Goal: Share content: Share content

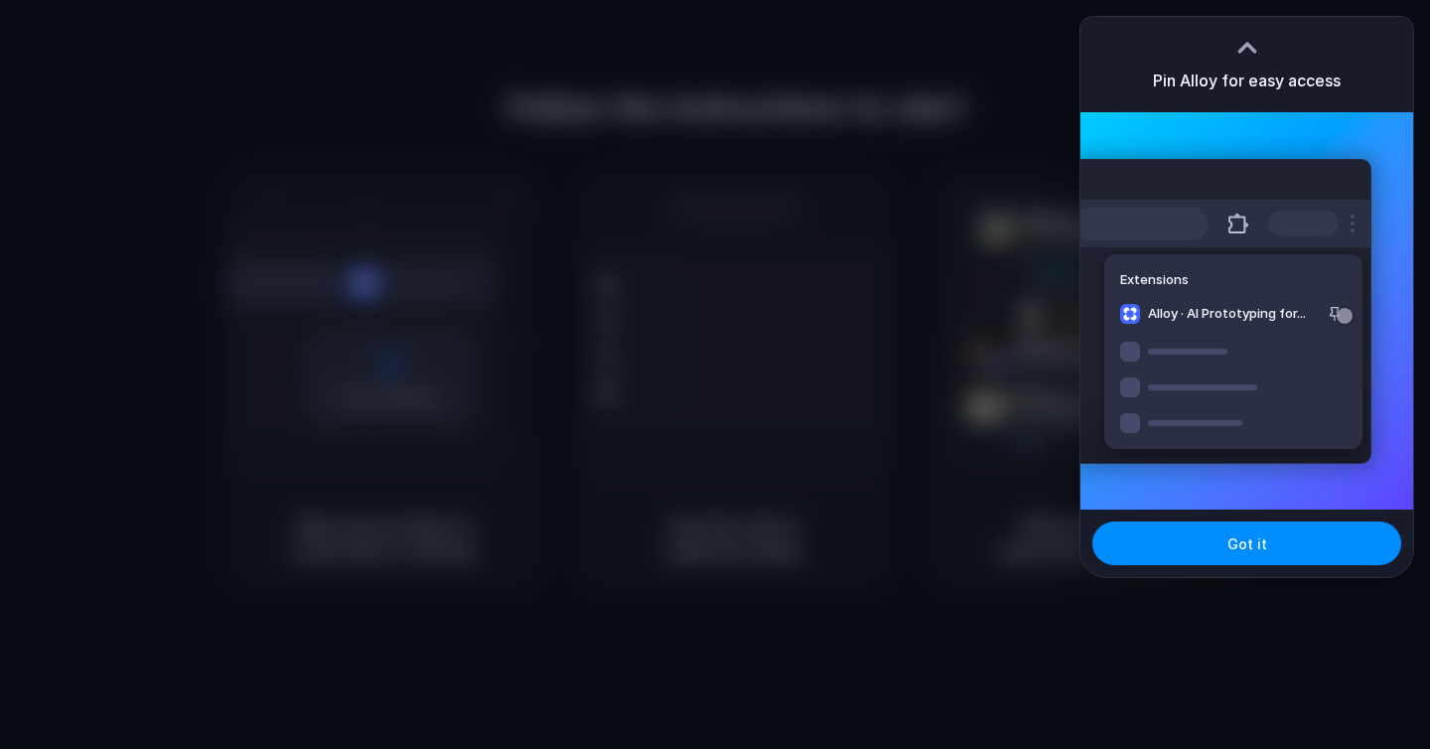
click at [889, 65] on div at bounding box center [715, 374] width 1430 height 749
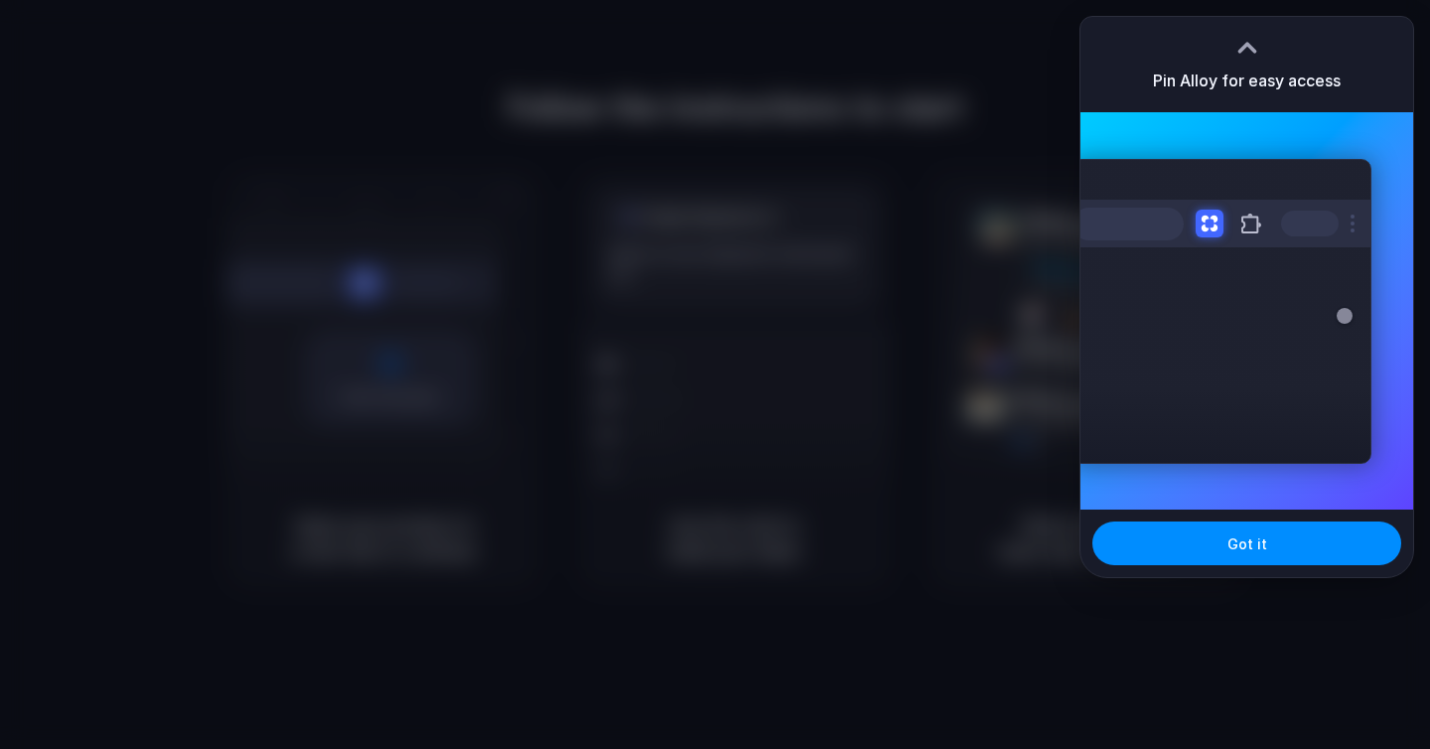
click at [891, 65] on div at bounding box center [715, 374] width 1430 height 749
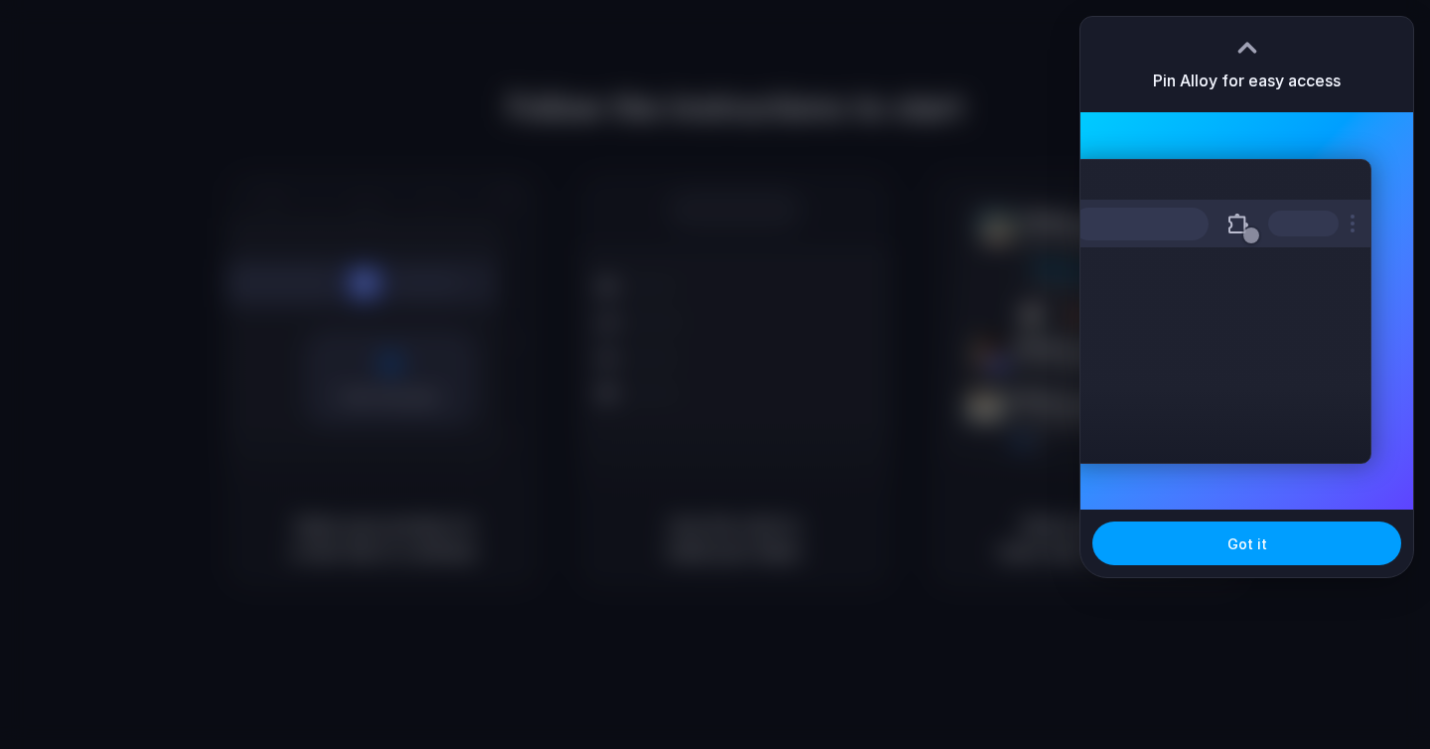
click at [1246, 535] on span "Got it" at bounding box center [1247, 543] width 40 height 21
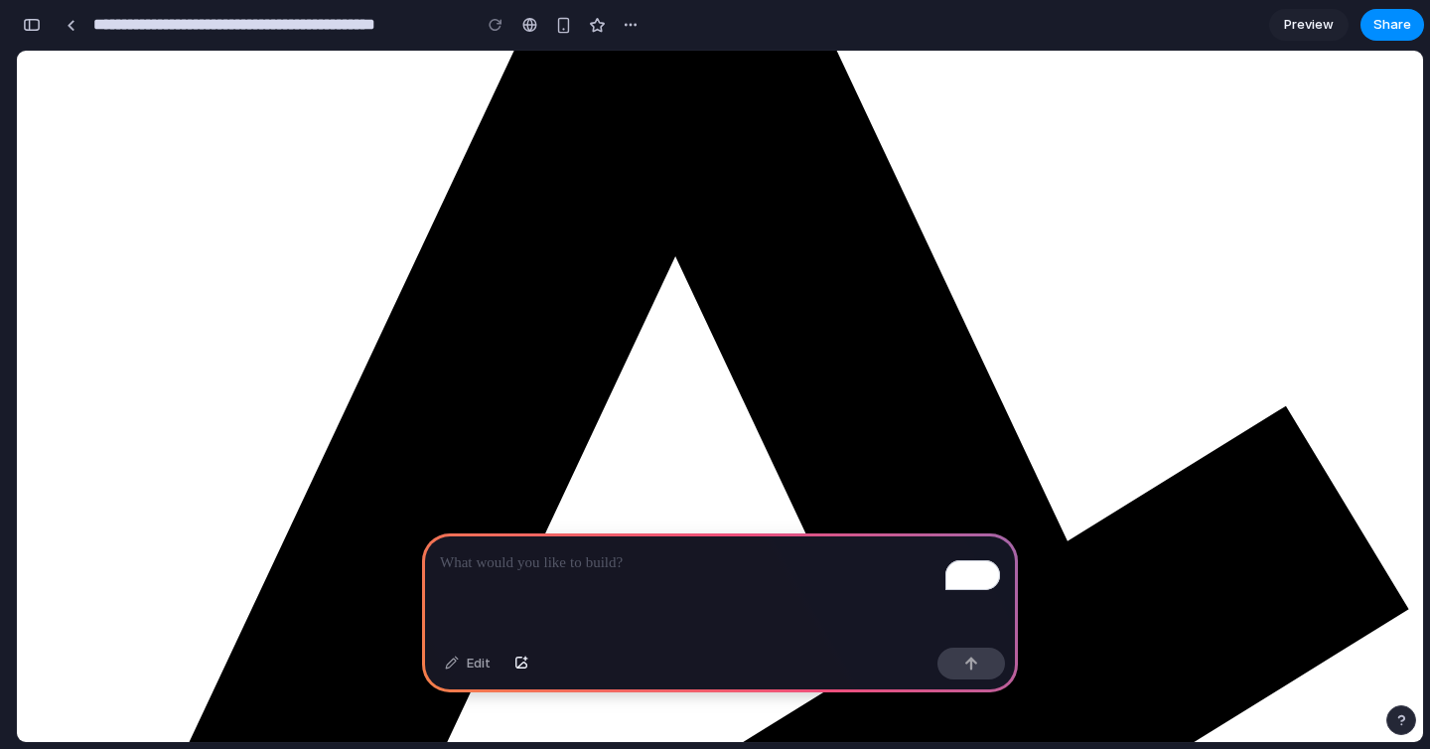
scroll to position [158, 0]
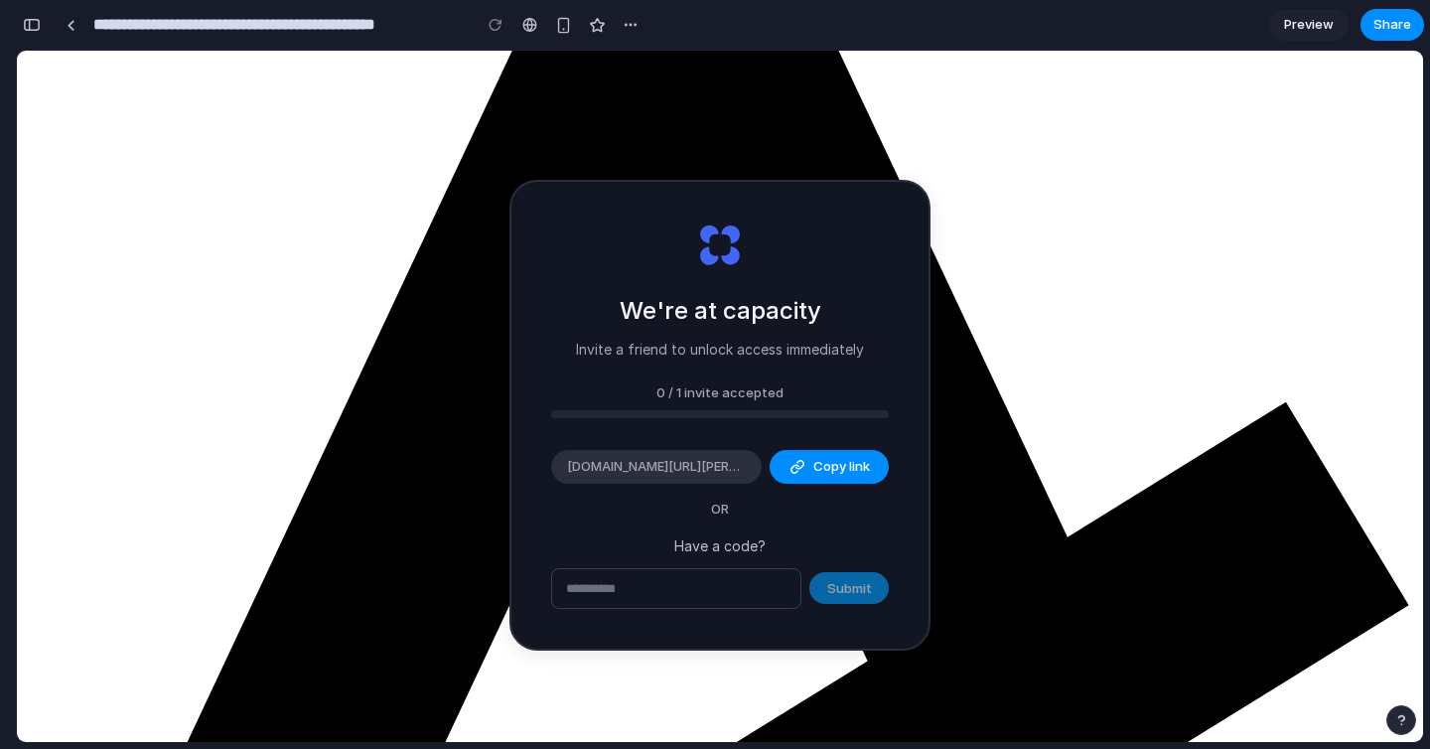
click at [663, 383] on div "0 / 1 invite accepted" at bounding box center [720, 393] width 338 height 20
click at [712, 584] on input "text" at bounding box center [676, 589] width 248 height 40
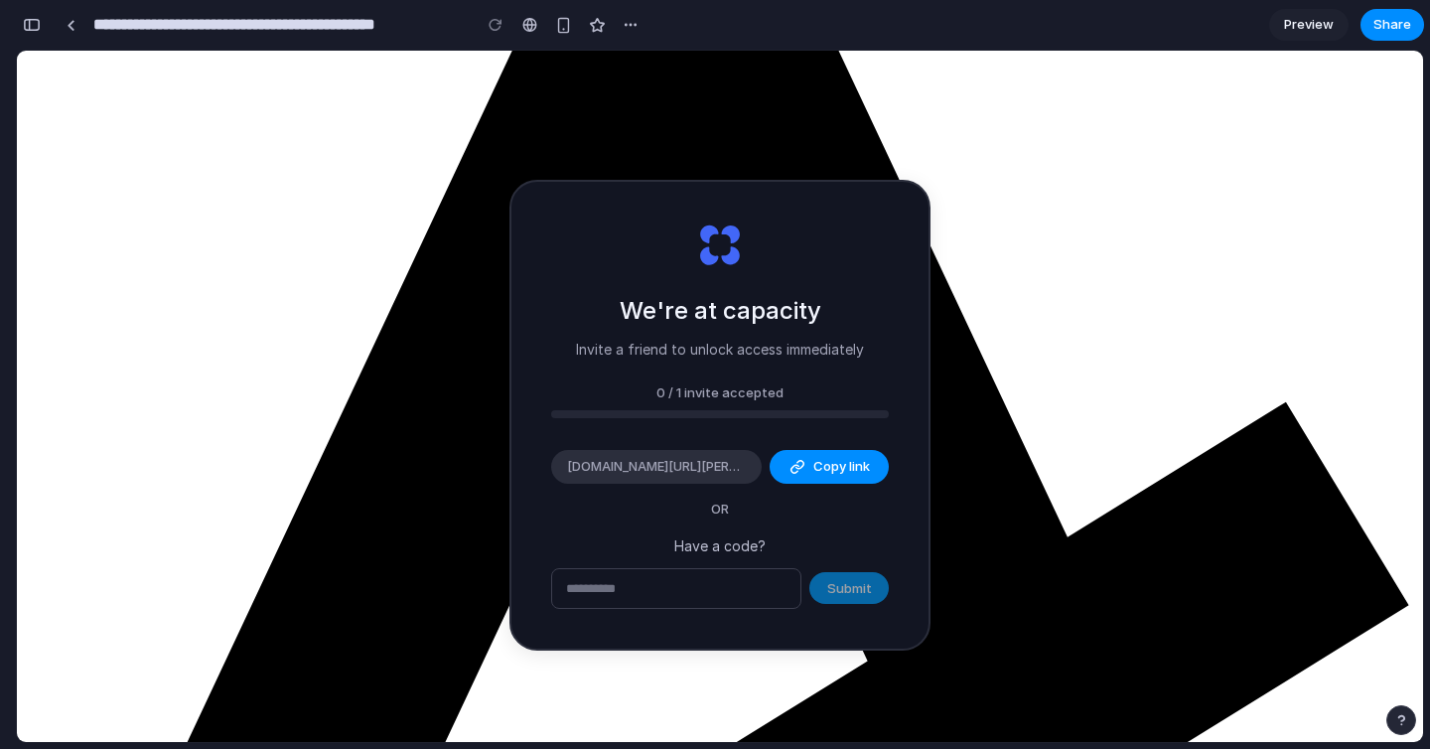
click at [1297, 36] on link "Preview" at bounding box center [1308, 25] width 79 height 32
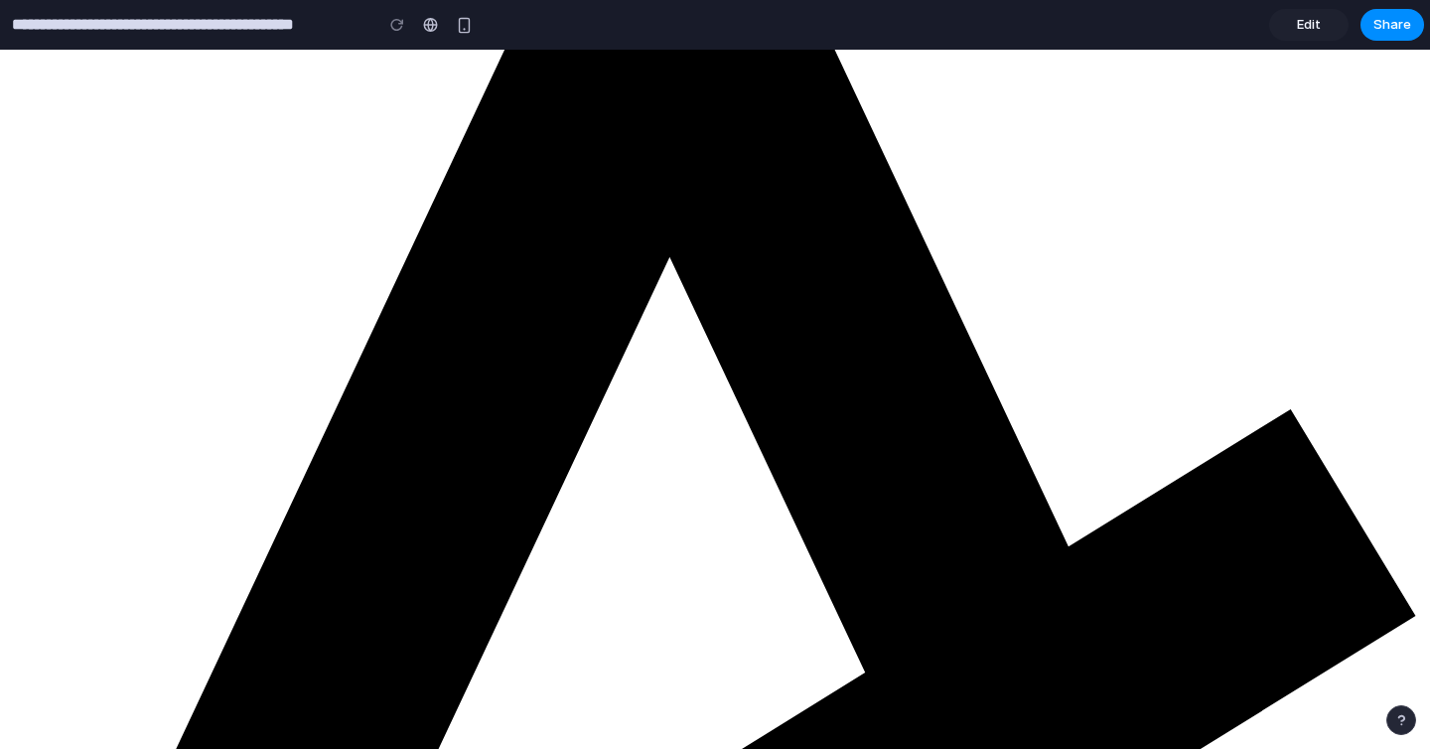
click at [1297, 36] on link "Edit" at bounding box center [1308, 25] width 79 height 32
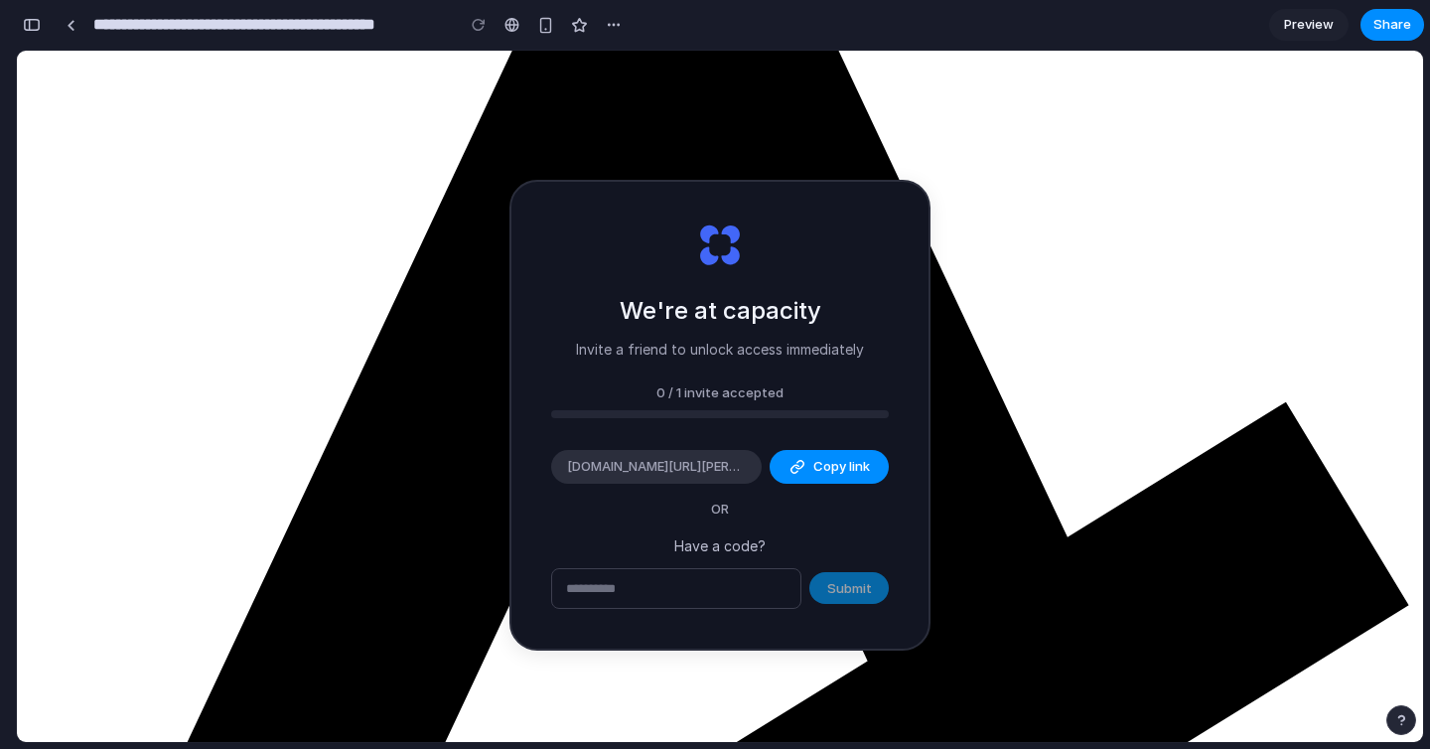
click at [1297, 36] on link "Preview" at bounding box center [1308, 25] width 79 height 32
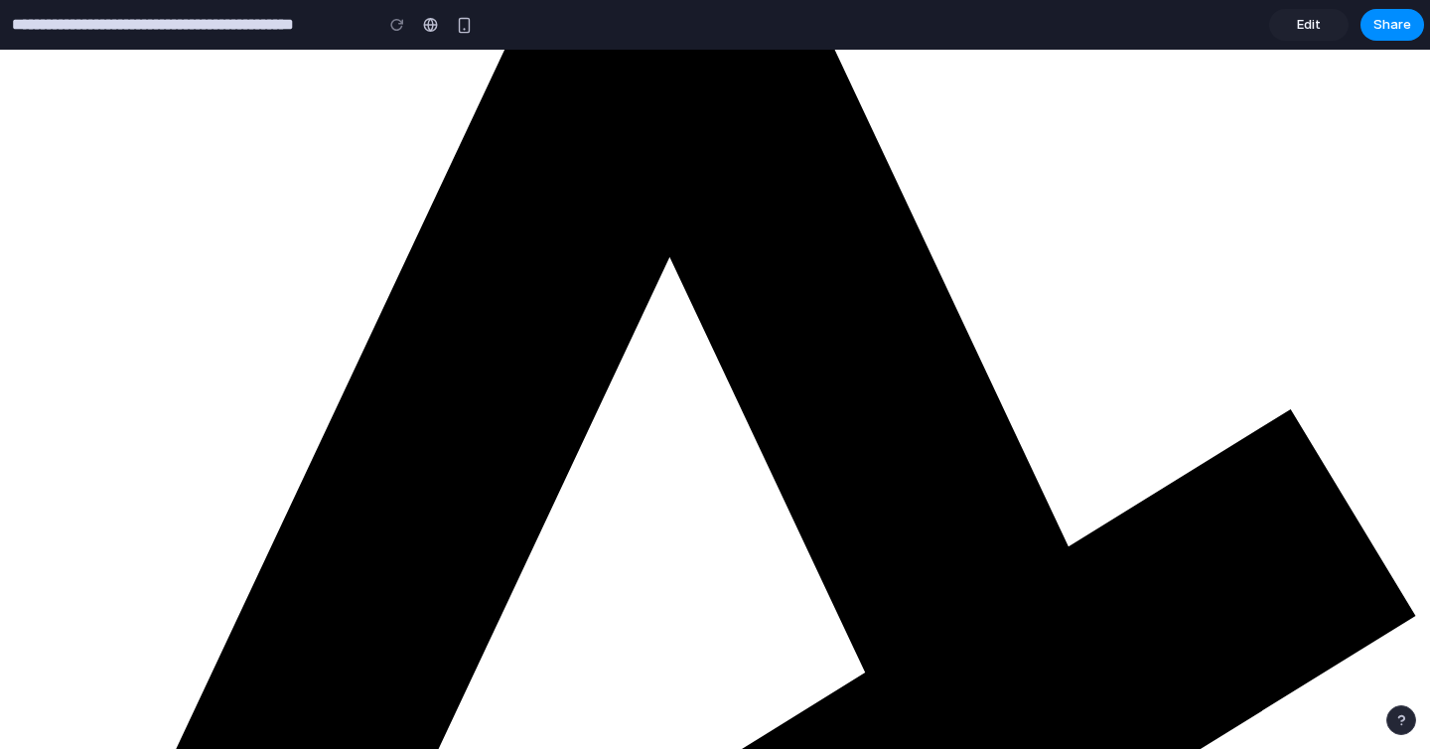
click at [1297, 36] on link "Edit" at bounding box center [1308, 25] width 79 height 32
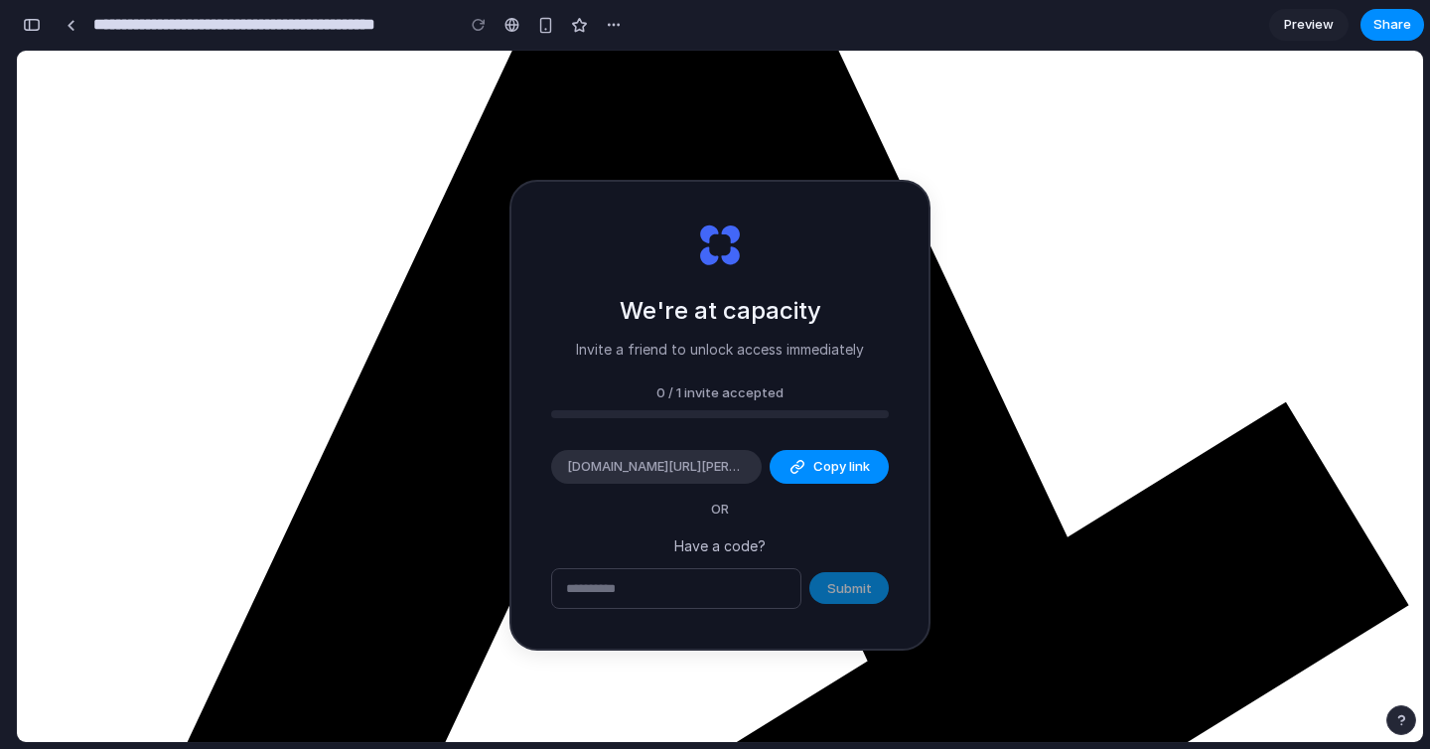
click at [1297, 36] on link "Preview" at bounding box center [1308, 25] width 79 height 32
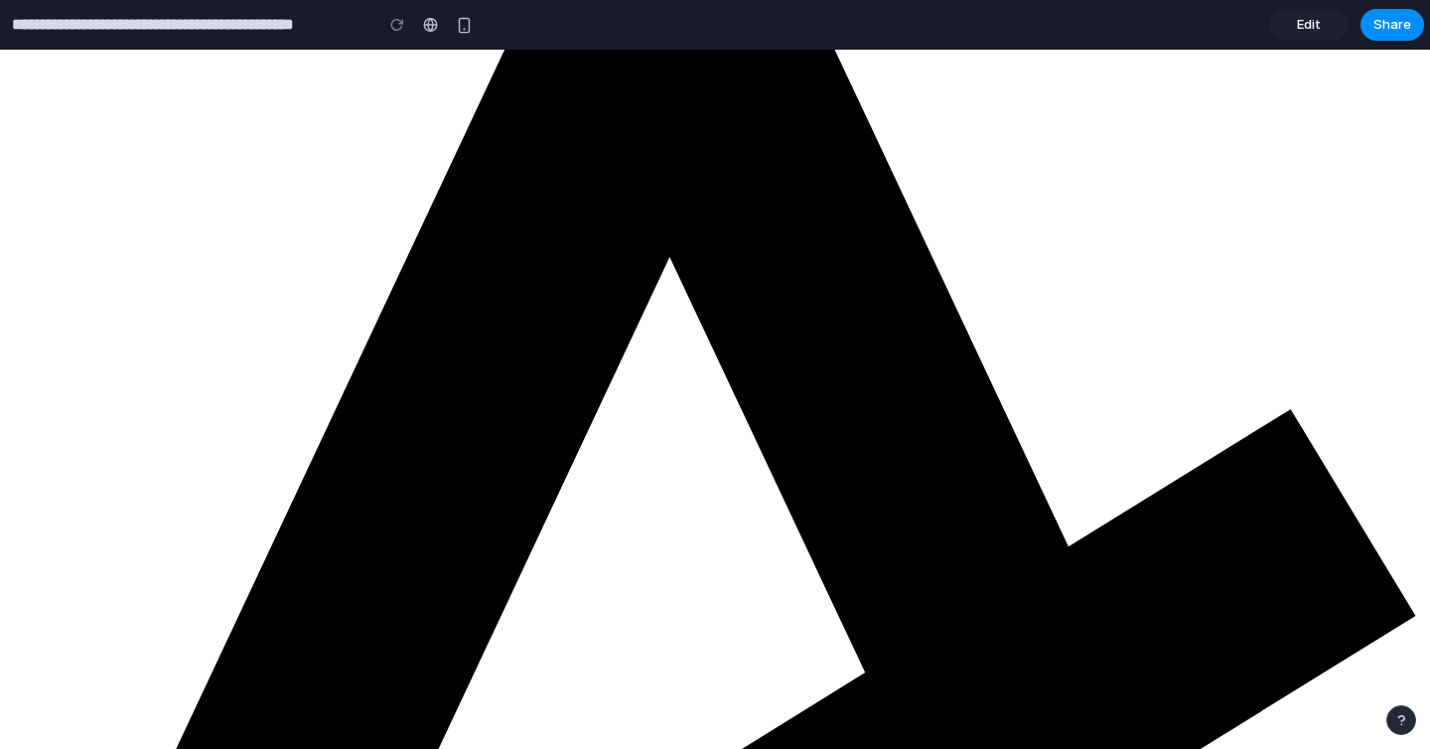
click at [1297, 36] on link "Edit" at bounding box center [1308, 25] width 79 height 32
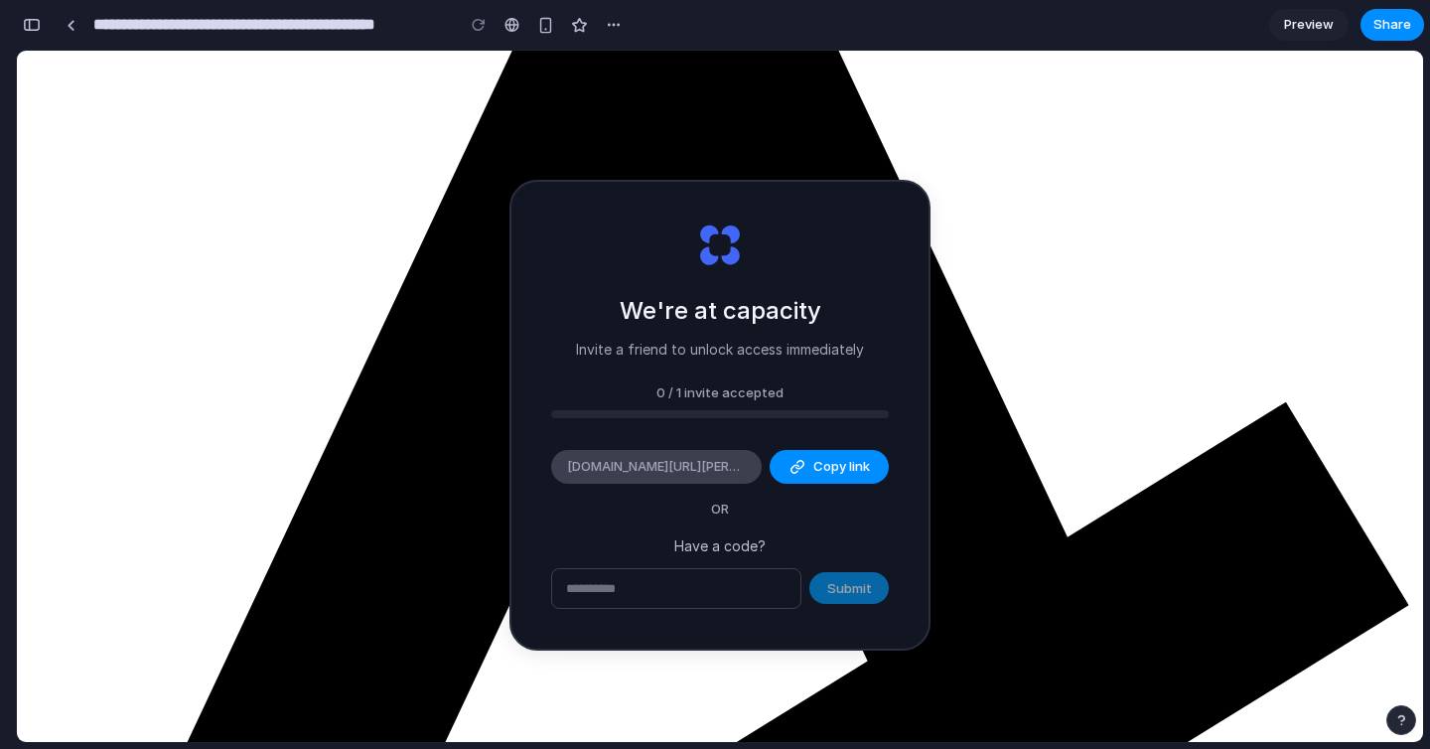
click at [708, 470] on span "[DOMAIN_NAME][URL][PERSON_NAME]" at bounding box center [656, 467] width 179 height 20
click at [1370, 26] on button "Share" at bounding box center [1392, 25] width 64 height 32
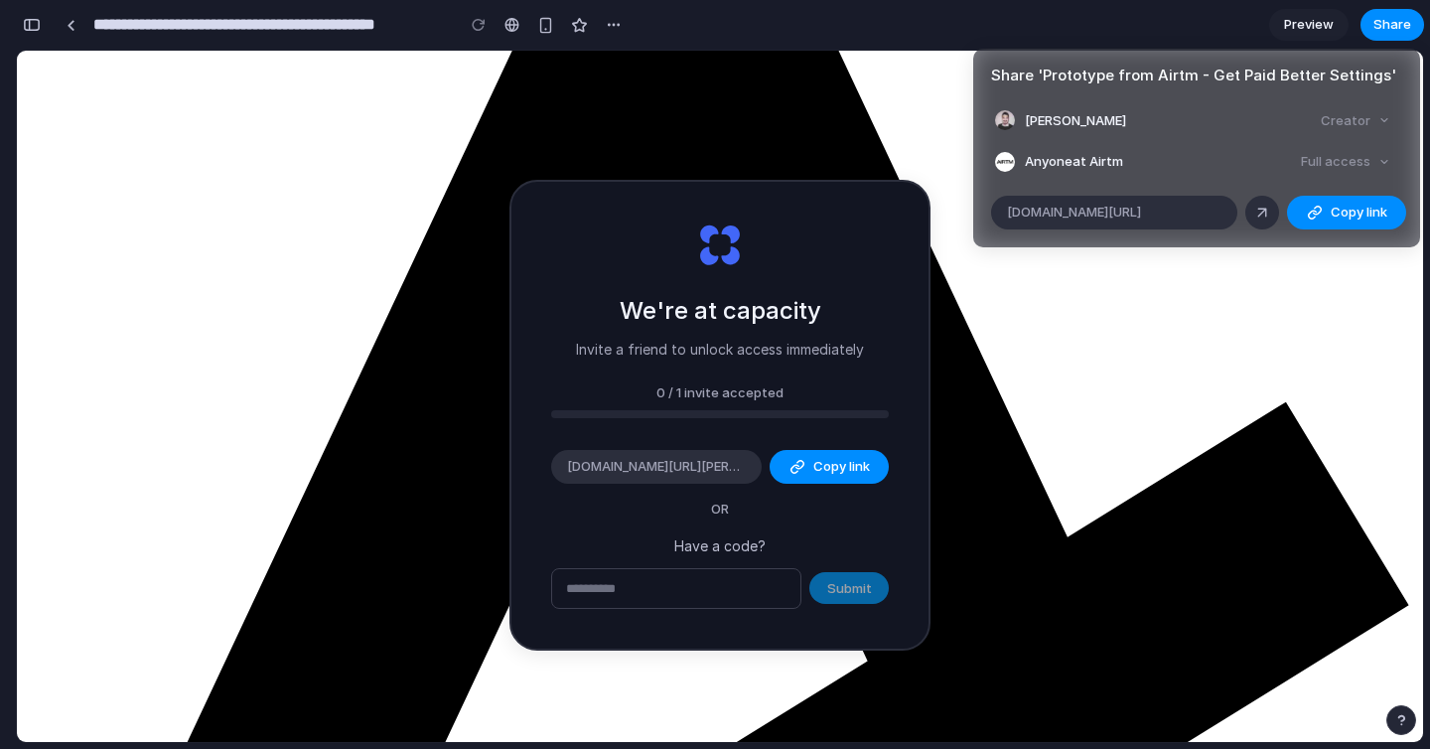
click at [1348, 163] on div "Full access" at bounding box center [1345, 162] width 105 height 28
click at [1384, 163] on div "Full access" at bounding box center [1345, 162] width 105 height 28
click at [1266, 211] on div at bounding box center [1262, 213] width 18 height 18
type input "**********"
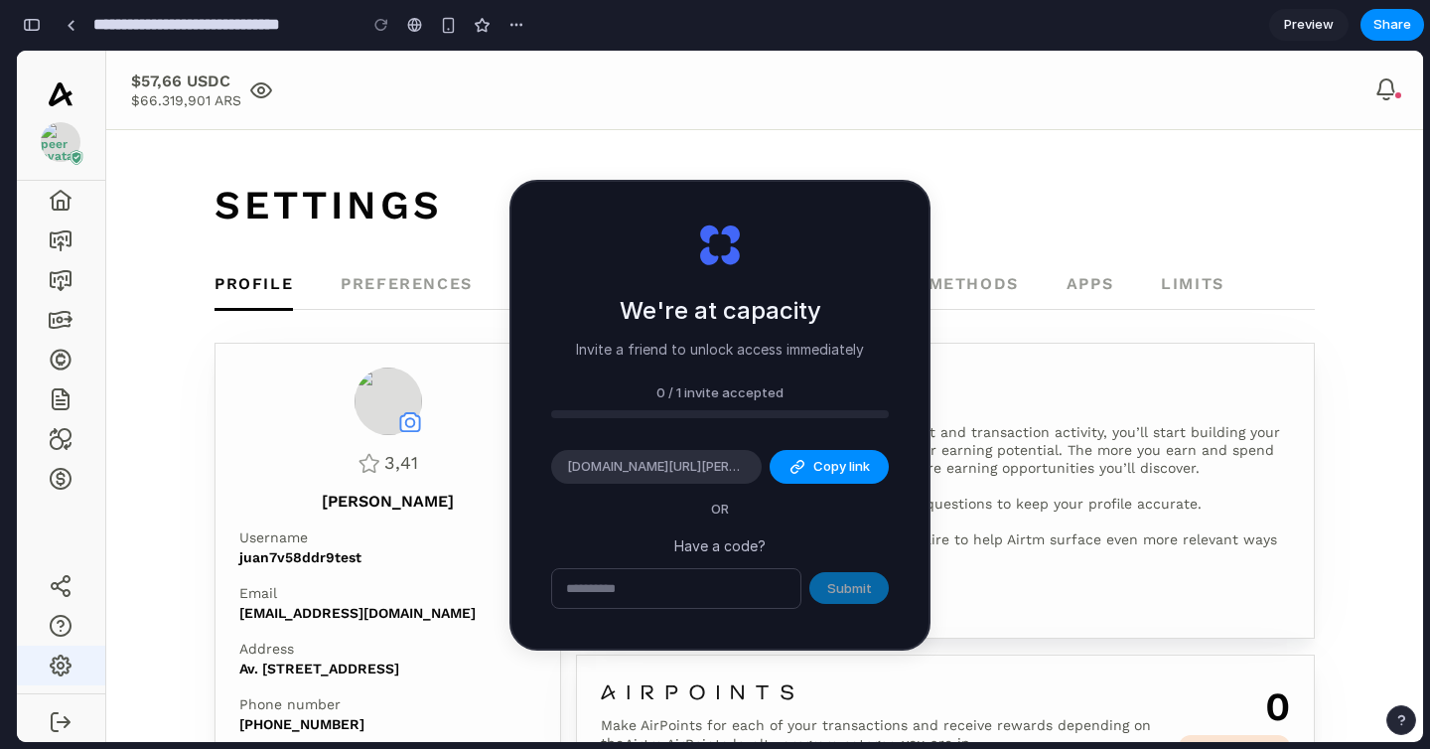
click at [1295, 19] on div "Share ' Airtm Payment Settings Redesign ' [PERSON_NAME] Creator Anyone at Airtm…" at bounding box center [715, 374] width 1430 height 749
click at [1295, 29] on span "Preview" at bounding box center [1309, 25] width 50 height 20
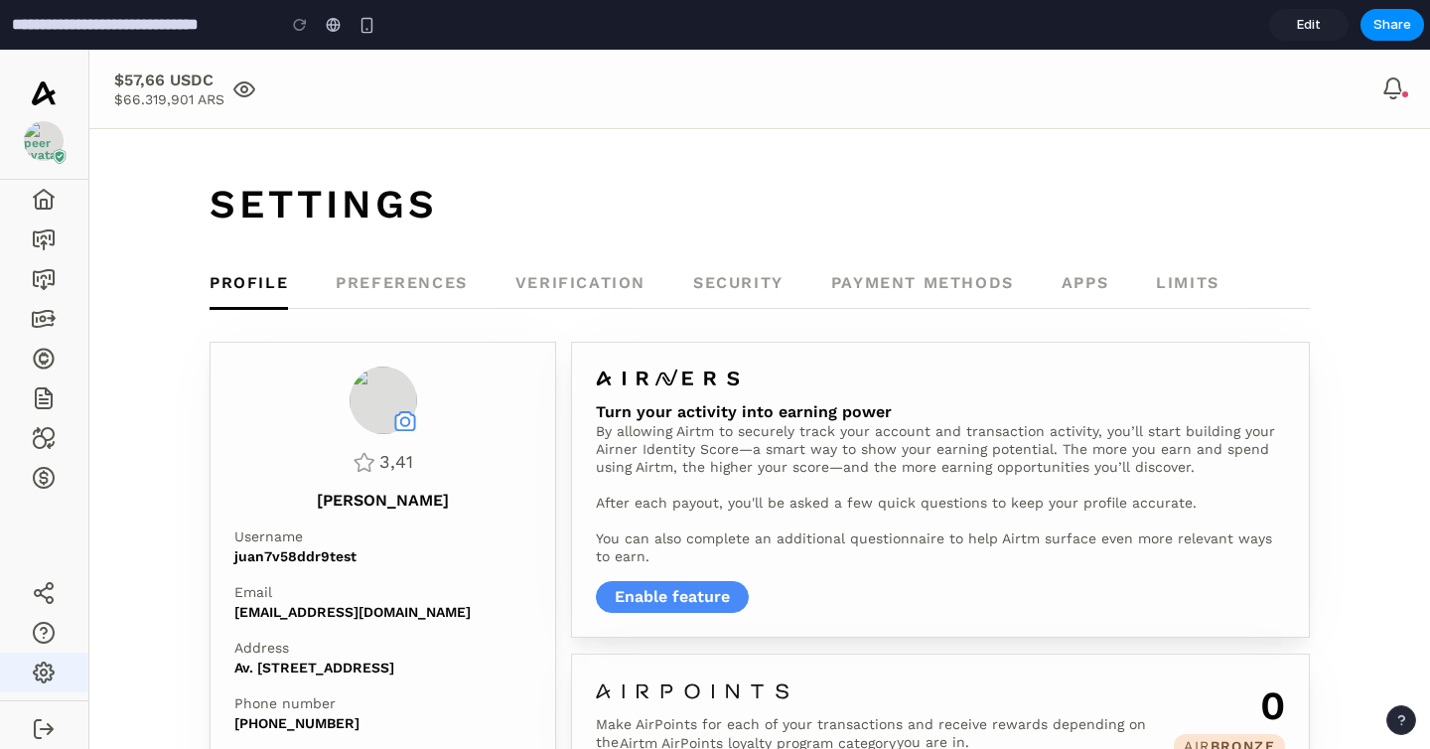
click at [1295, 29] on link "Edit" at bounding box center [1308, 25] width 79 height 32
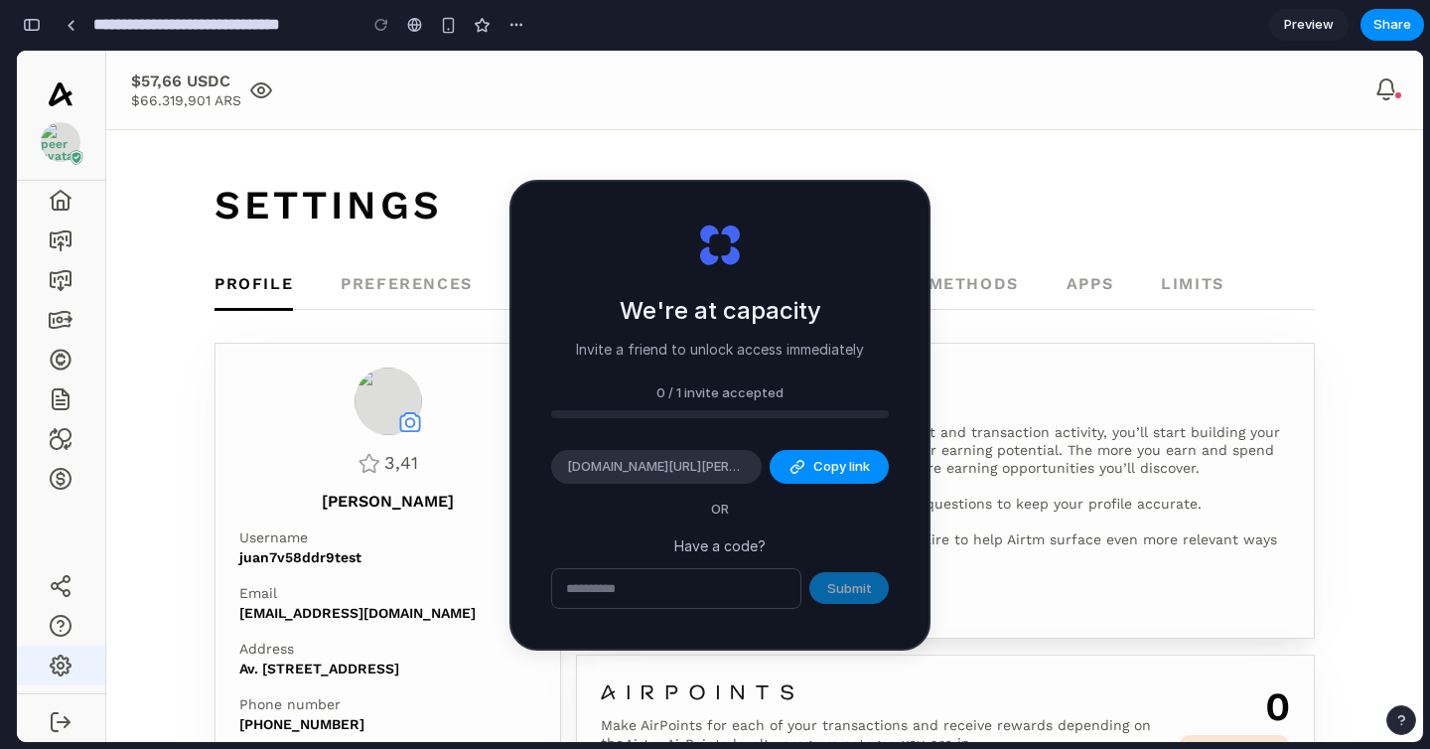
click at [1295, 29] on span "Preview" at bounding box center [1309, 25] width 50 height 20
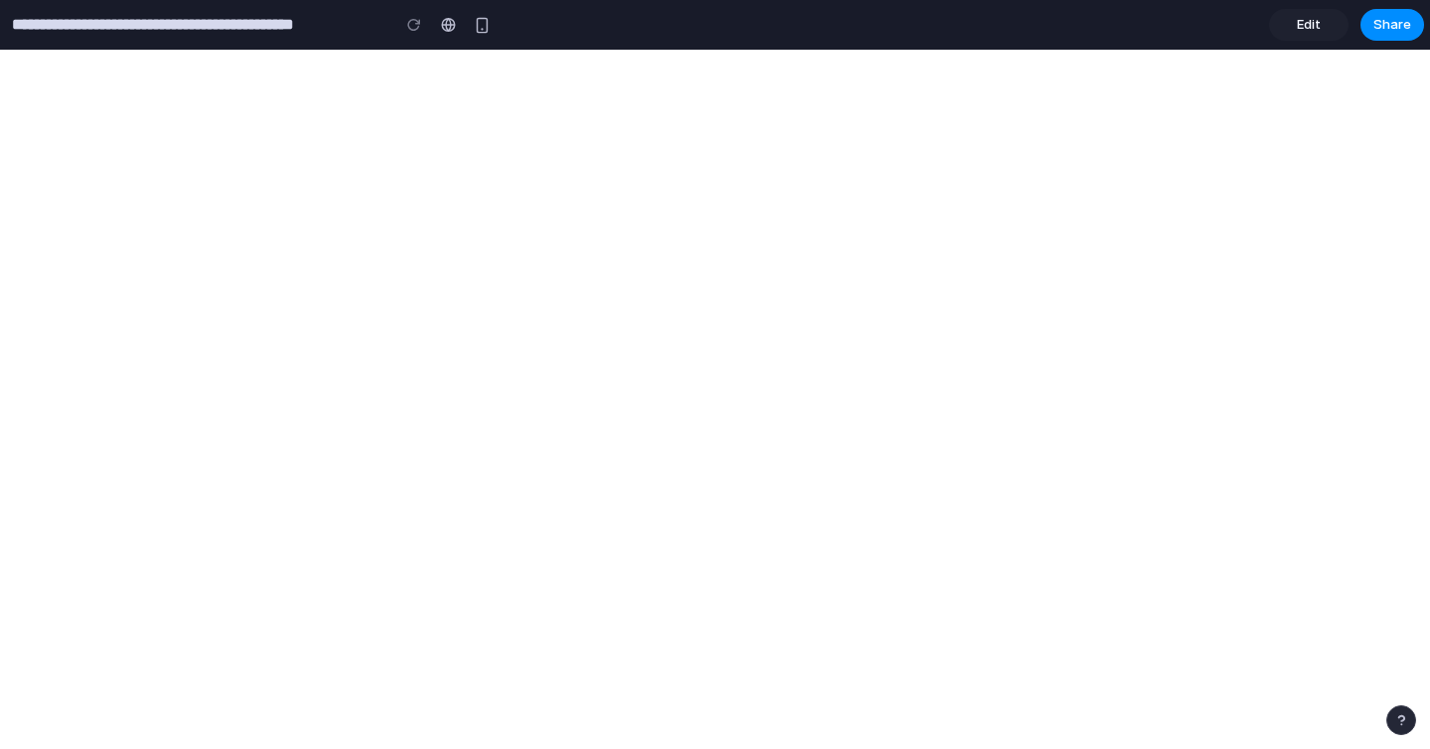
type input "**********"
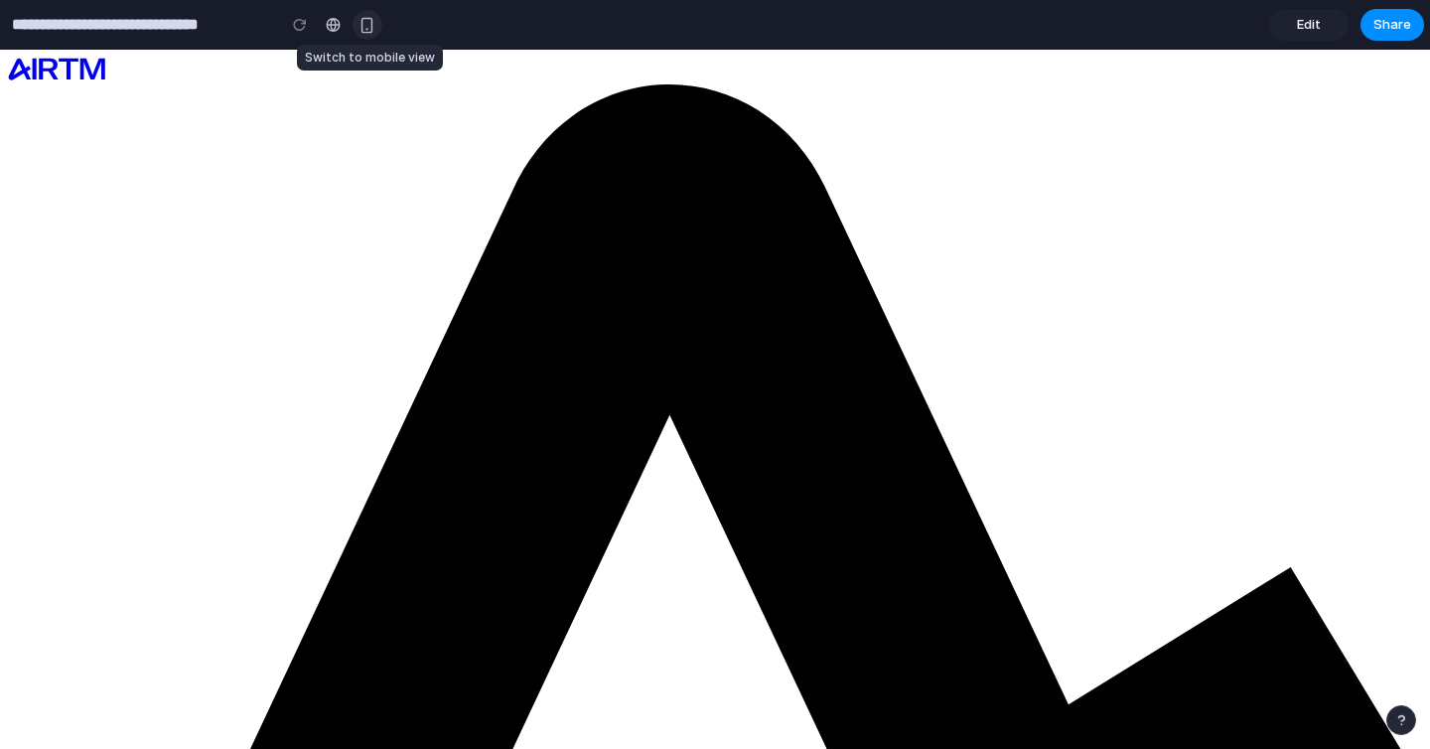
click at [367, 28] on div "button" at bounding box center [366, 25] width 17 height 17
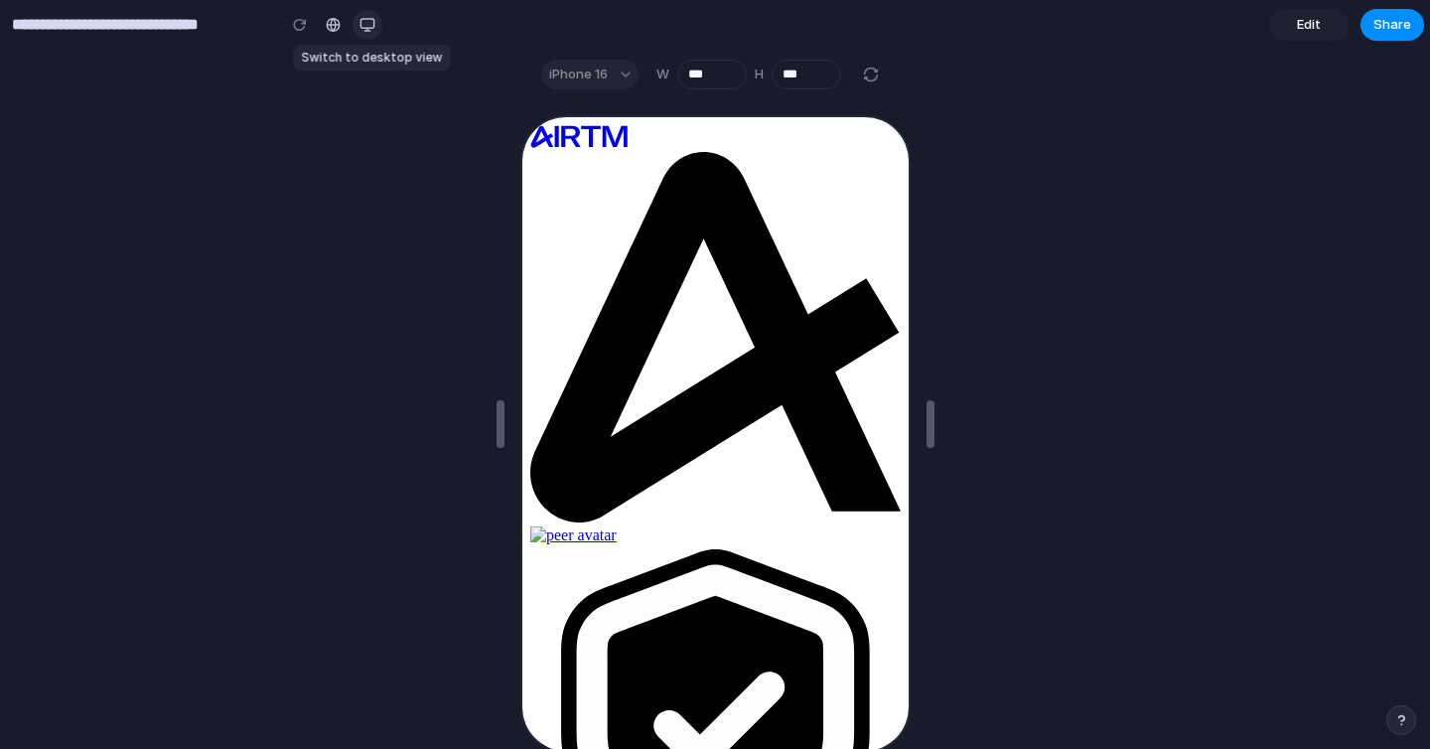
click at [368, 28] on div "button" at bounding box center [367, 25] width 16 height 16
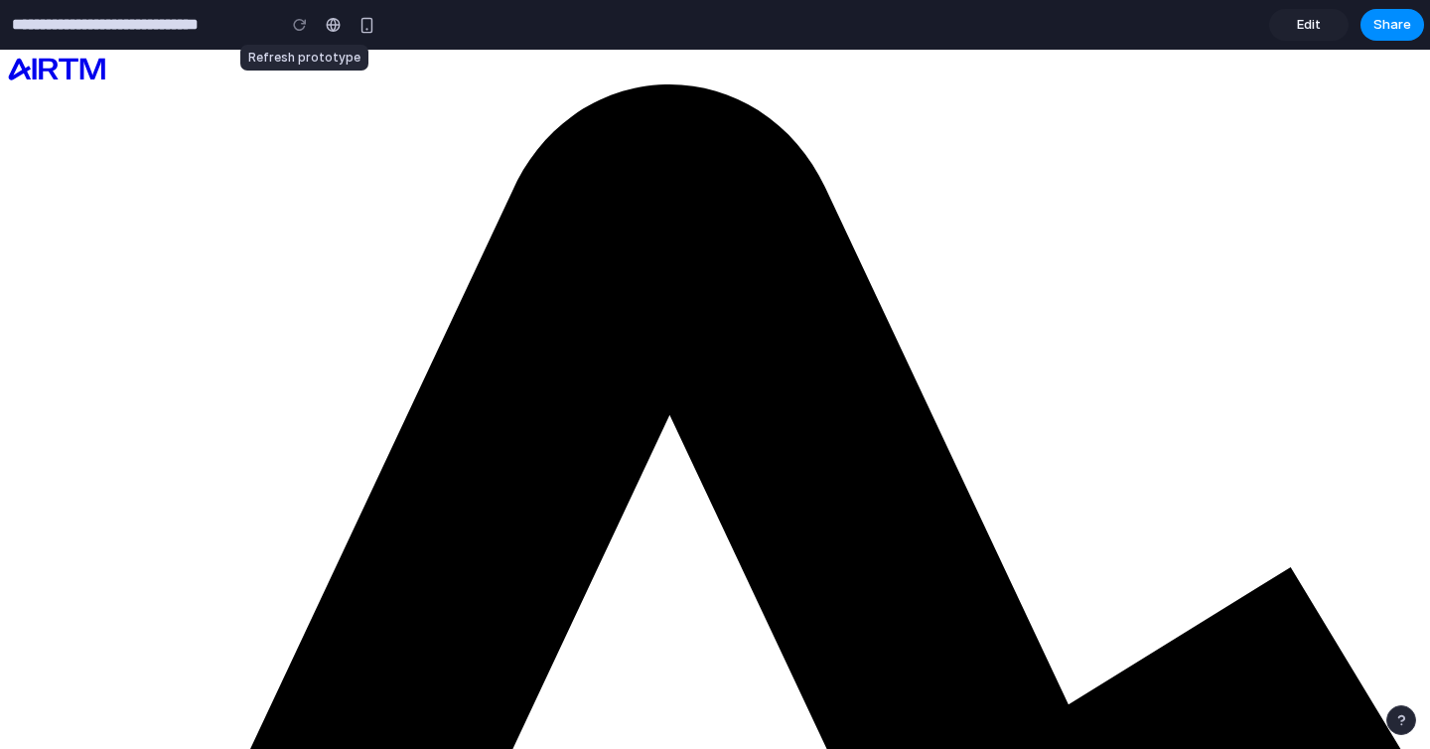
click at [297, 27] on div at bounding box center [300, 25] width 30 height 30
